Goal: Check status: Check status

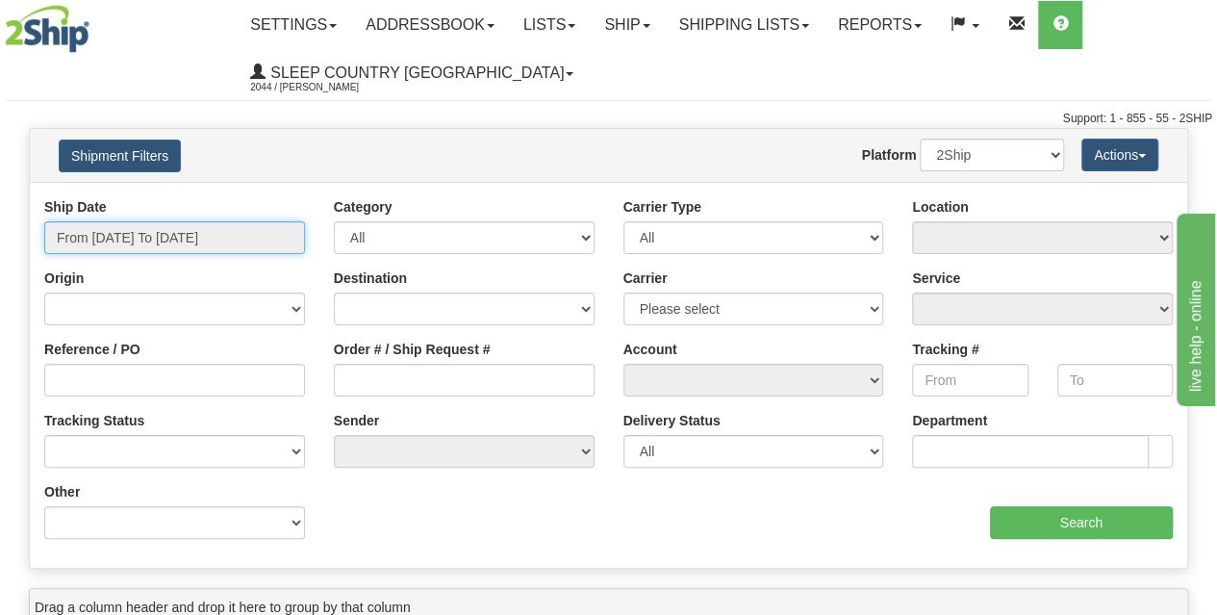
drag, startPoint x: 244, startPoint y: 246, endPoint x: 239, endPoint y: 265, distance: 19.2
click at [244, 245] on input "From [DATE] To [DATE]" at bounding box center [174, 237] width 261 height 33
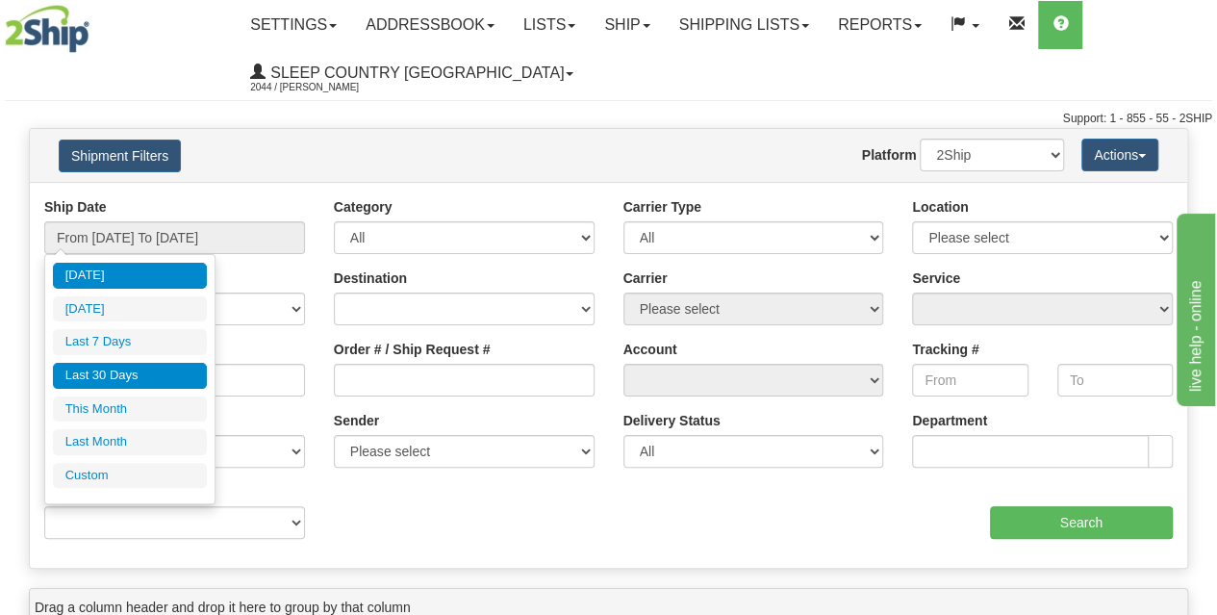
click at [156, 383] on li "Last 30 Days" at bounding box center [130, 376] width 154 height 26
type input "From [DATE] To [DATE]"
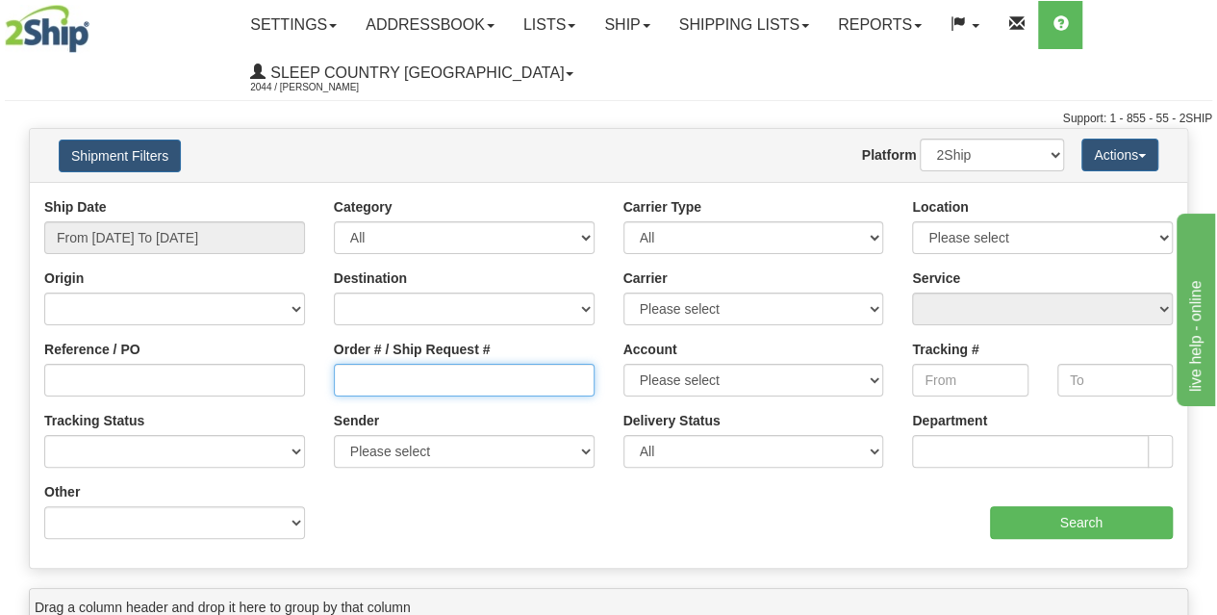
click at [361, 372] on input "Order # / Ship Request #" at bounding box center [464, 380] width 261 height 33
paste input "9002H992189"
type input "9002H992189"
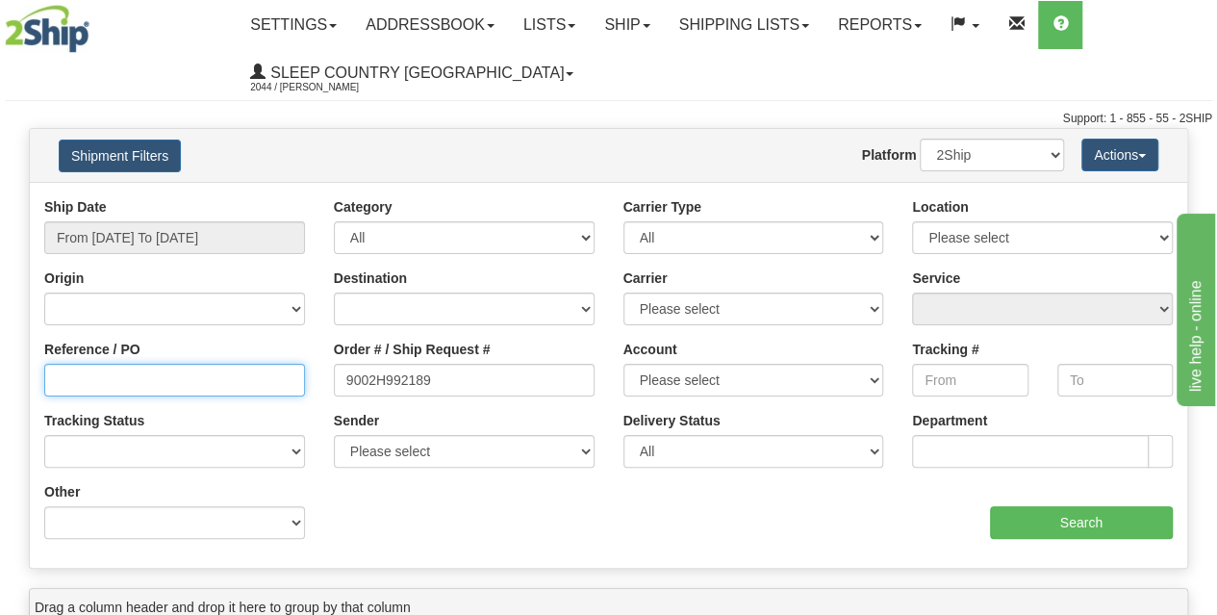
click at [243, 382] on input "Reference / PO" at bounding box center [174, 380] width 261 height 33
paste input "9002H992189"
type input "9002H992189"
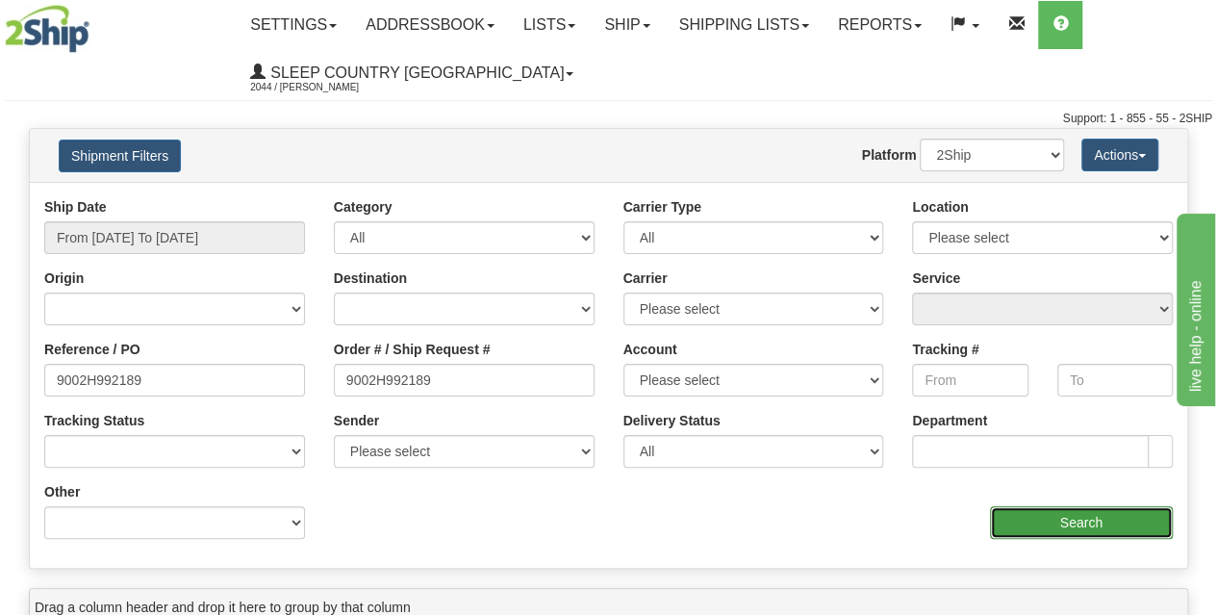
click at [1057, 534] on input "Search" at bounding box center [1082, 522] width 184 height 33
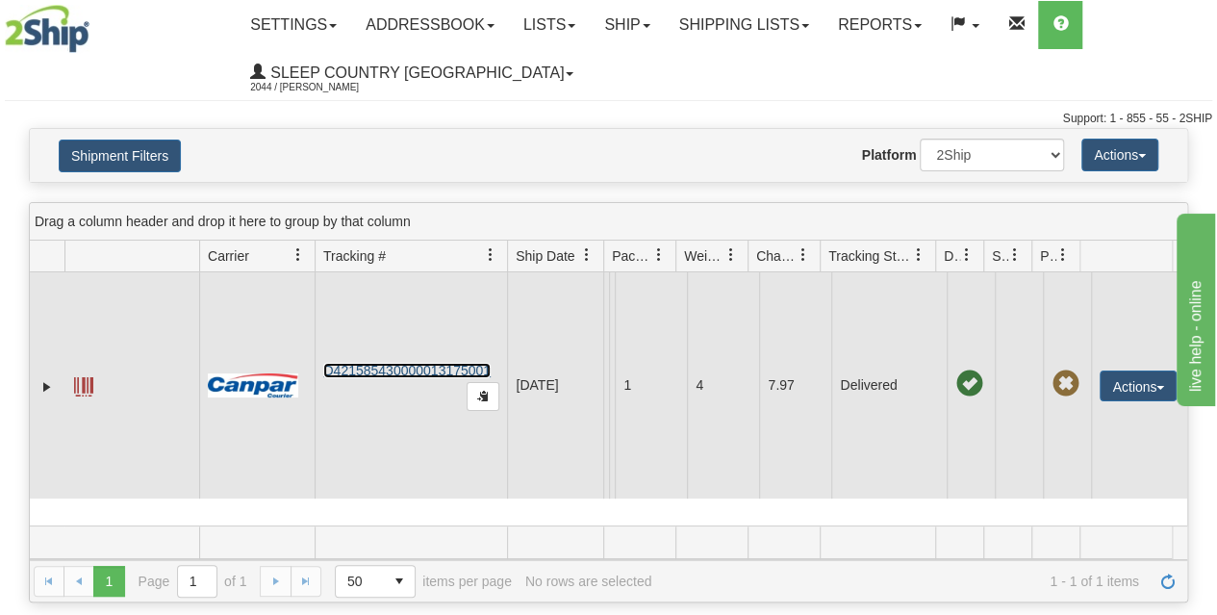
click at [397, 376] on link "D421585430000013175001" at bounding box center [406, 370] width 167 height 15
